Goal: Task Accomplishment & Management: Use online tool/utility

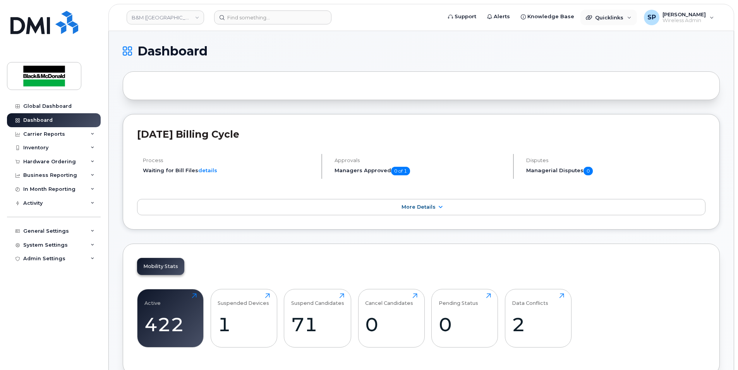
drag, startPoint x: 594, startPoint y: 18, endPoint x: 593, endPoint y: 56, distance: 38.0
click at [594, 18] on div "Quicklinks" at bounding box center [607, 17] width 31 height 6
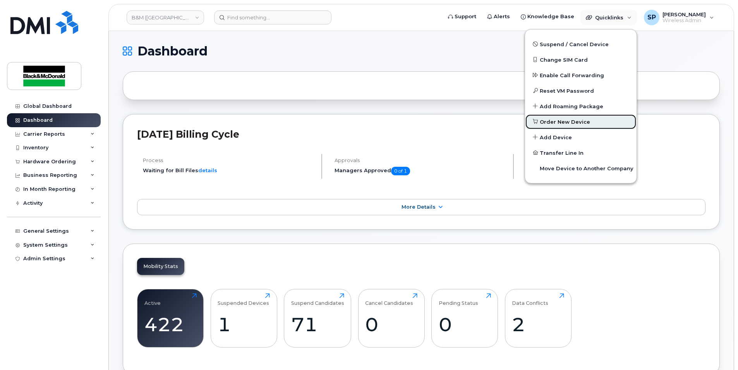
click at [556, 123] on span "Order New Device" at bounding box center [565, 122] width 50 height 8
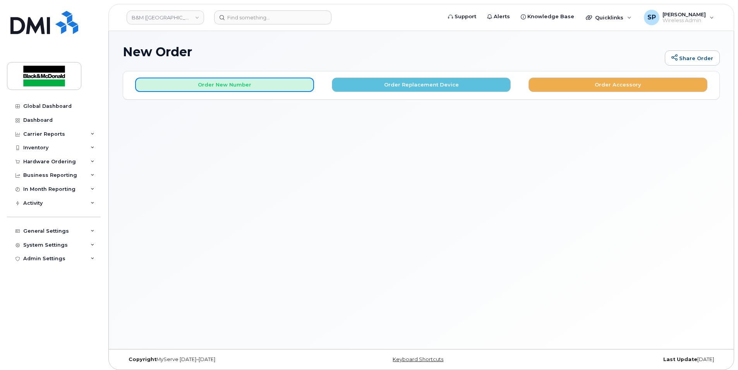
click at [244, 89] on button "Order New Number" at bounding box center [224, 84] width 179 height 14
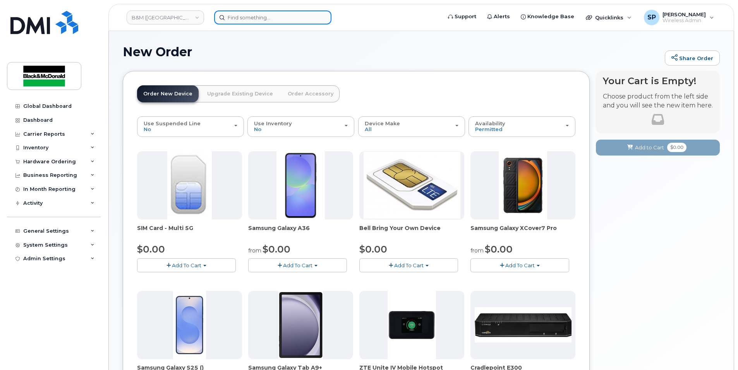
click at [237, 22] on input at bounding box center [272, 17] width 117 height 14
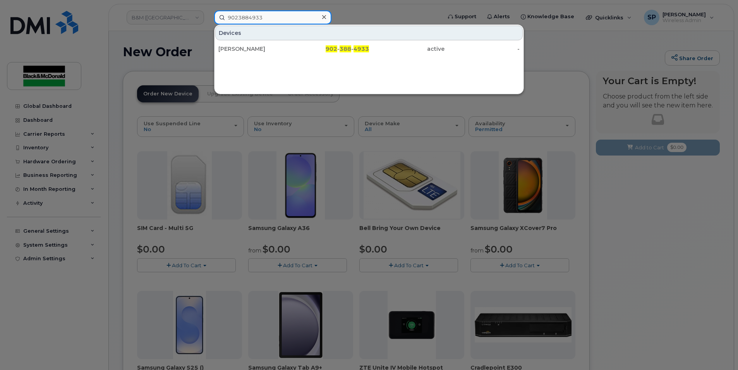
type input "9023884933"
click at [248, 51] on div "Adam Laybolt" at bounding box center [256, 49] width 76 height 8
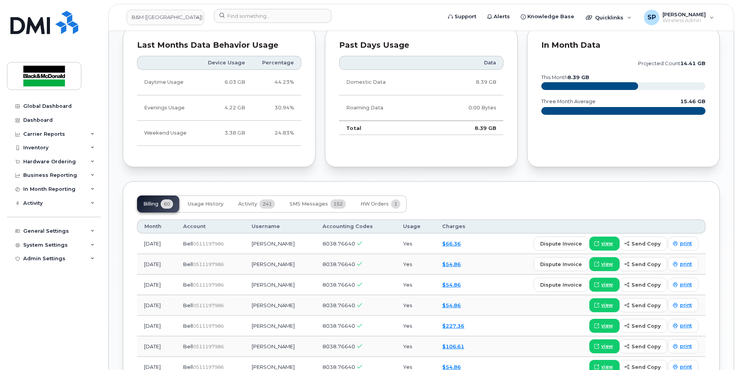
scroll to position [69, 0]
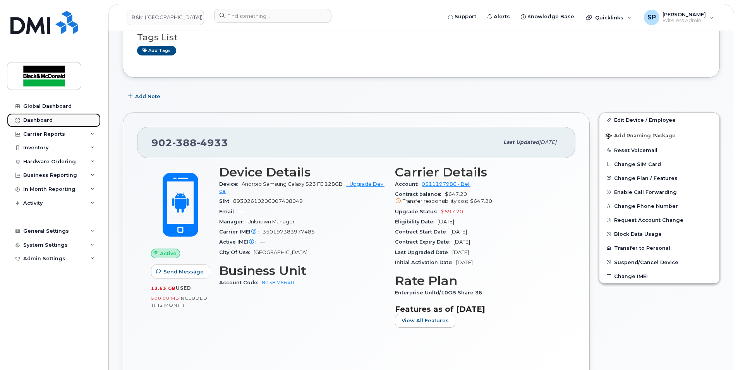
click at [42, 124] on link "Dashboard" at bounding box center [54, 120] width 94 height 14
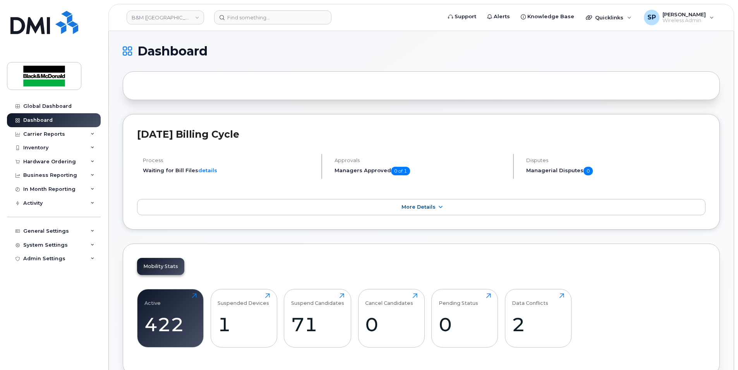
scroll to position [370, 0]
